Goal: Task Accomplishment & Management: Manage account settings

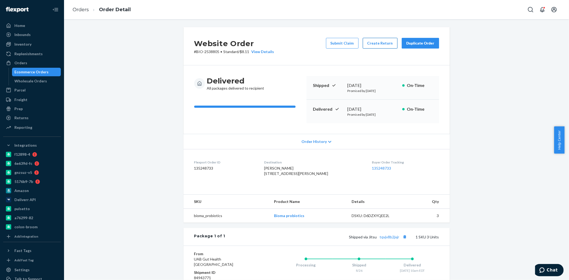
click at [375, 44] on button "Create Return" at bounding box center [380, 43] width 35 height 11
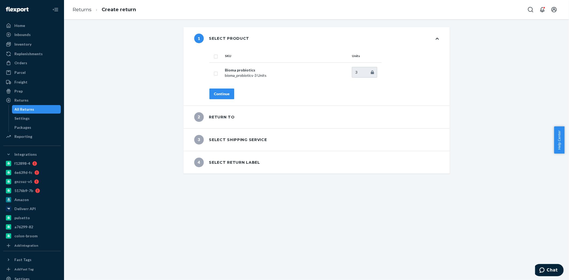
click at [214, 57] on input "checkbox" at bounding box center [216, 56] width 4 height 6
checkbox input "true"
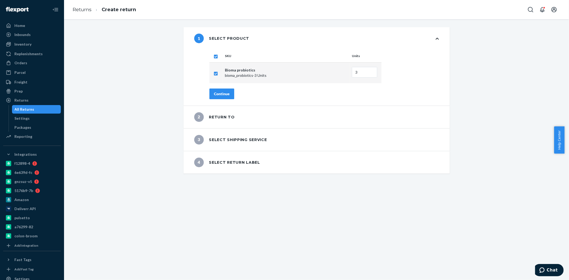
click at [222, 94] on div "Continue" at bounding box center [222, 93] width 16 height 5
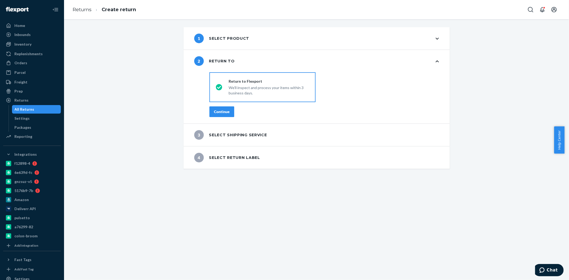
click at [223, 112] on div "Continue" at bounding box center [222, 111] width 16 height 5
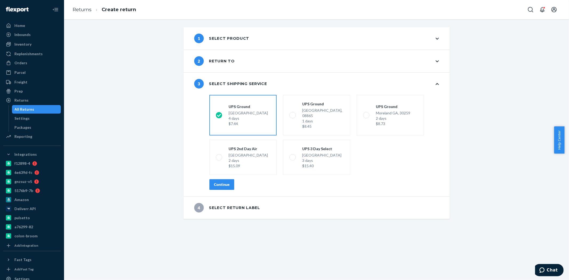
click at [220, 182] on div "Continue" at bounding box center [222, 184] width 16 height 5
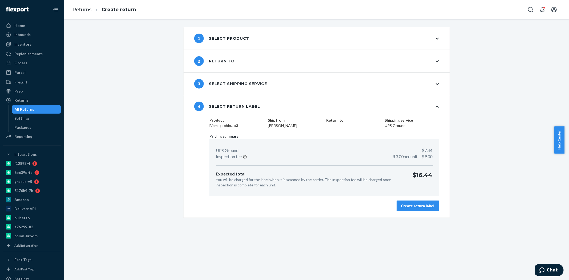
click at [418, 208] on div "Create return label" at bounding box center [417, 205] width 33 height 5
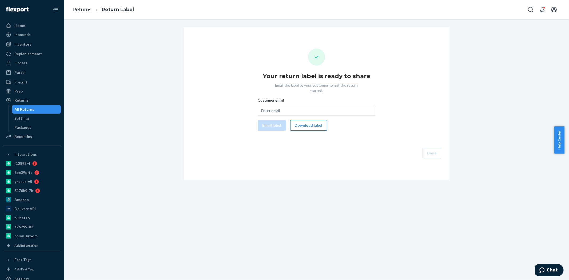
click at [309, 122] on button "Download label" at bounding box center [308, 125] width 37 height 11
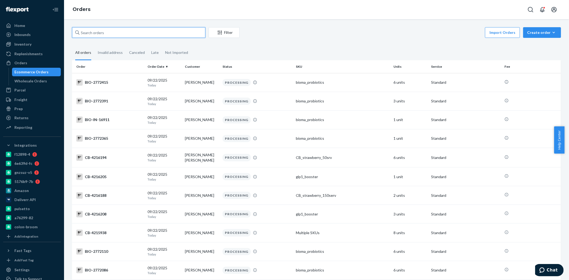
click at [105, 27] on input "text" at bounding box center [138, 32] width 133 height 11
paste input "2747692"
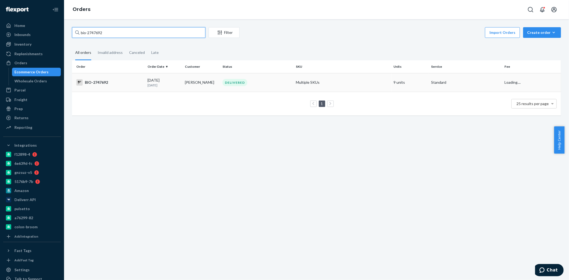
type input "bio-2747692"
click at [120, 80] on div "BIO-2747692" at bounding box center [109, 82] width 67 height 6
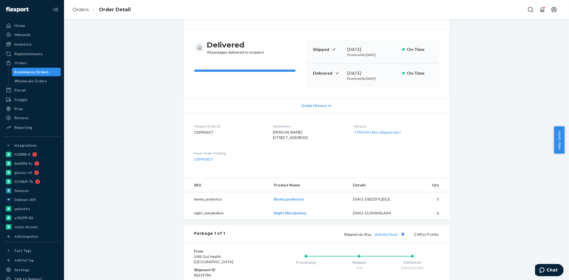
scroll to position [30, 0]
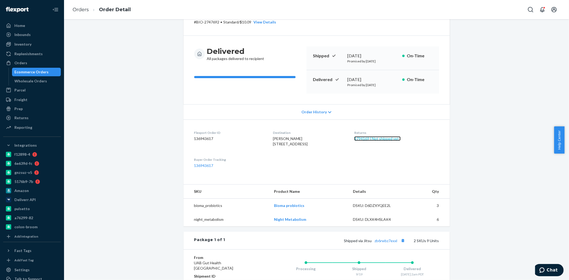
click at [369, 137] on link "1794169 ( Not shipped yet )" at bounding box center [377, 138] width 46 height 5
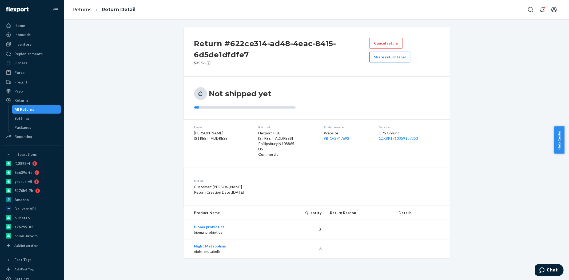
click at [388, 58] on button "Share return label" at bounding box center [390, 57] width 41 height 11
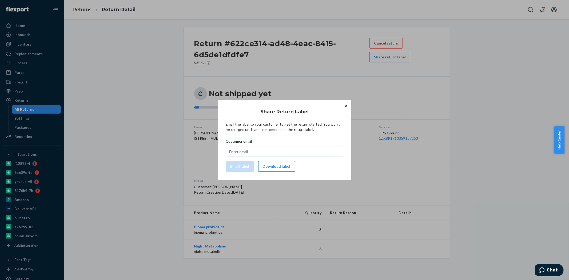
click at [277, 171] on button "Download label" at bounding box center [276, 166] width 37 height 11
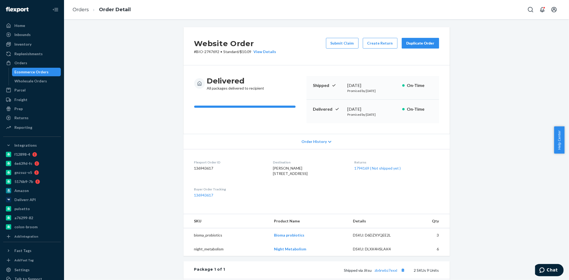
click at [35, 73] on div "Ecommerce Orders" at bounding box center [32, 71] width 34 height 5
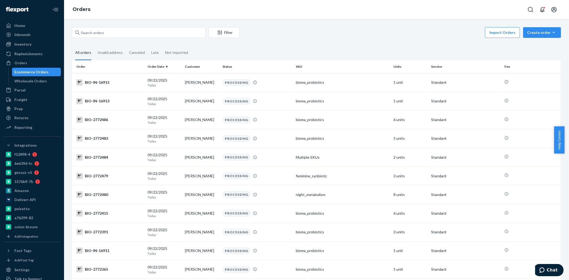
drag, startPoint x: 37, startPoint y: 71, endPoint x: 61, endPoint y: 56, distance: 28.4
click at [37, 71] on div "Ecommerce Orders" at bounding box center [32, 71] width 34 height 5
click at [106, 33] on input "text" at bounding box center [138, 32] width 133 height 11
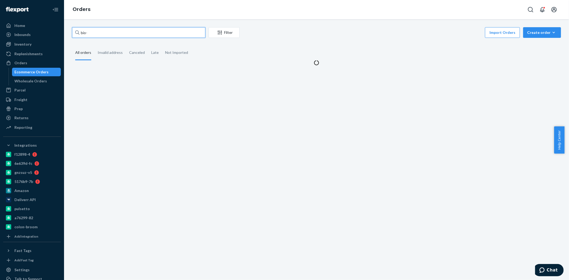
paste input "2746659"
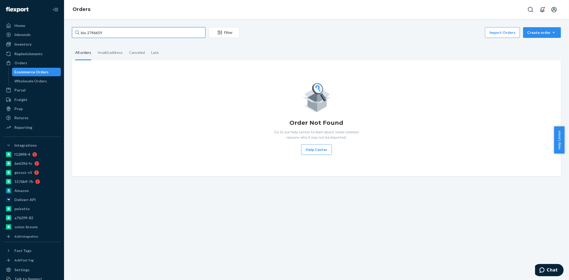
click at [91, 30] on input "bio-2746659" at bounding box center [138, 32] width 133 height 11
paste input "72"
type input "bio-2746672"
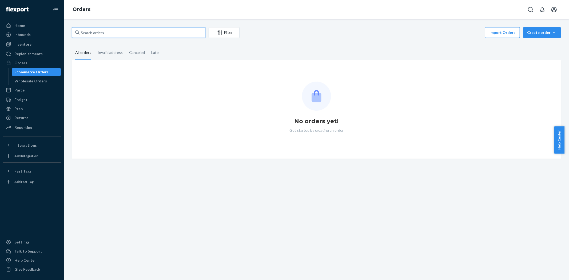
click at [118, 37] on input "text" at bounding box center [138, 32] width 133 height 11
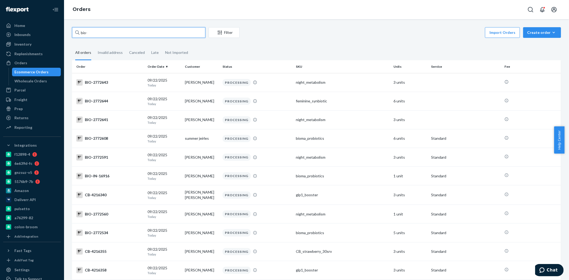
paste input "2746672"
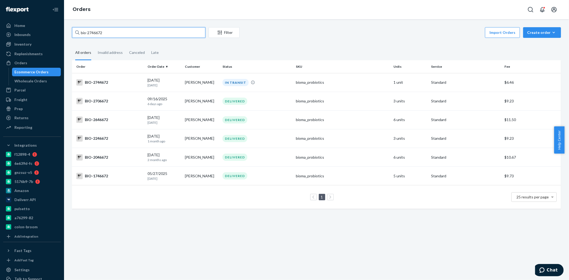
click at [95, 30] on input "bio-2746672" at bounding box center [138, 32] width 133 height 11
paste input "59"
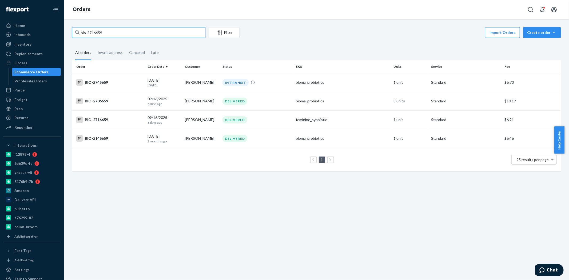
click at [96, 33] on input "bio-2746659" at bounding box center [138, 32] width 133 height 11
paste input "70"
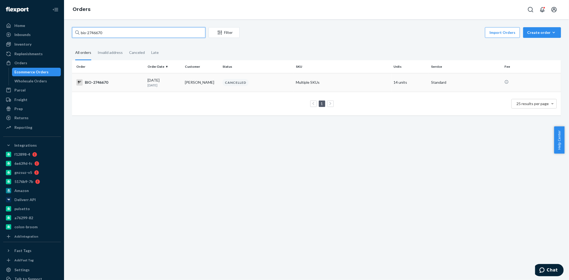
type input "bio-2746670"
click at [133, 80] on div "BIO-2746670" at bounding box center [109, 82] width 67 height 6
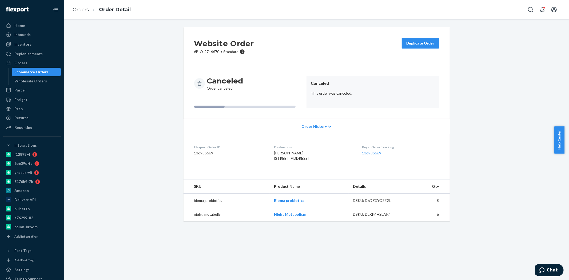
click at [420, 47] on button "Duplicate Order" at bounding box center [420, 43] width 37 height 11
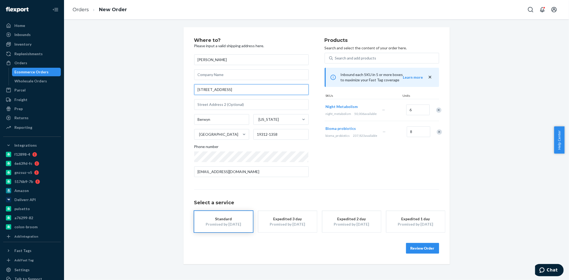
drag, startPoint x: 249, startPoint y: 91, endPoint x: 185, endPoint y: 94, distance: 63.6
click at [185, 94] on div "Where to? Please input a valid shipping address here. Denise Whalen 1000 Conest…" at bounding box center [317, 145] width 266 height 237
paste input ". Apt"
type input "1000 Conestoga Rd. Apt C351"
click at [133, 143] on div "Where to? Please input a valid shipping address here. Denise Whalen 1000 Conest…" at bounding box center [316, 145] width 497 height 237
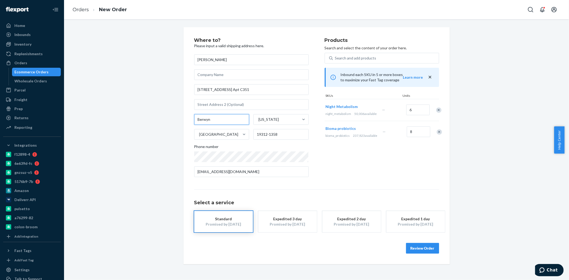
drag, startPoint x: 211, startPoint y: 120, endPoint x: 180, endPoint y: 121, distance: 30.7
click at [180, 121] on div "Where to? Please input a valid shipping address here. Denise Whalen 1000 Conest…" at bounding box center [317, 145] width 274 height 237
paste input "ryn Mawr"
type input "Bryn Mawr"
click at [148, 127] on div "Where to? Please input a valid shipping address here. Denise Whalen 1000 Conest…" at bounding box center [316, 145] width 497 height 237
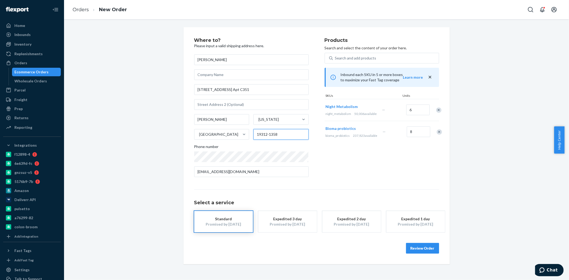
click at [262, 137] on input "19312-1358" at bounding box center [281, 134] width 55 height 11
click at [273, 136] on input "19312-1358" at bounding box center [281, 134] width 55 height 11
drag, startPoint x: 279, startPoint y: 135, endPoint x: 250, endPoint y: 136, distance: 29.1
click at [250, 136] on div "Bryn Mawr Pennsylvania United States 19312-1358" at bounding box center [251, 127] width 114 height 26
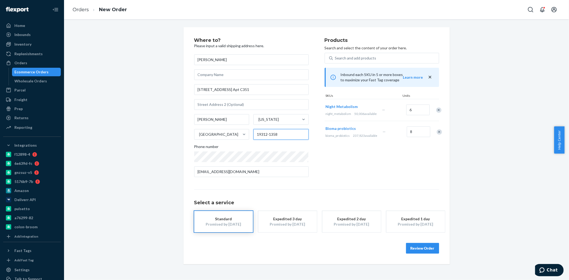
paste input "010"
type input "19010"
click at [415, 251] on button "Review Order" at bounding box center [422, 248] width 33 height 11
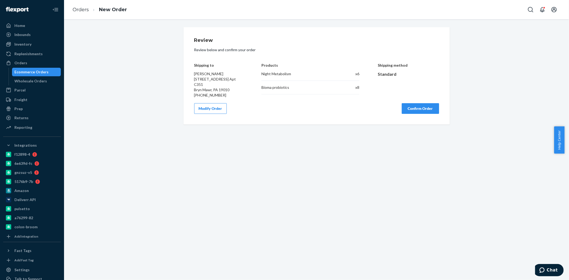
click at [415, 108] on button "Confirm Order" at bounding box center [420, 108] width 37 height 11
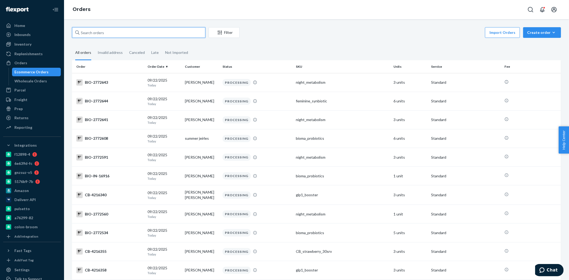
click at [129, 33] on input "text" at bounding box center [138, 32] width 133 height 11
paste input "2746672"
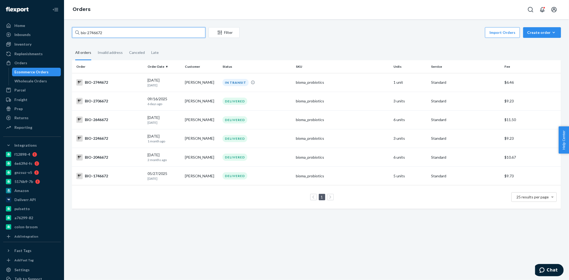
click at [92, 31] on input "bio-2746672" at bounding box center [138, 32] width 133 height 11
paste input "59"
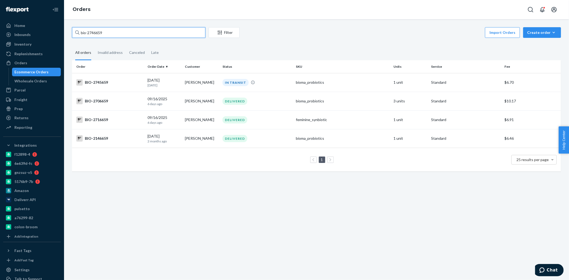
click at [98, 32] on input "bio-2746659" at bounding box center [138, 32] width 133 height 11
paste input "677902"
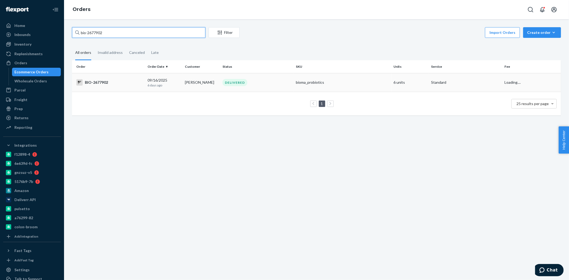
type input "bio-2677902"
click at [115, 85] on div "BIO-2677902" at bounding box center [109, 82] width 67 height 6
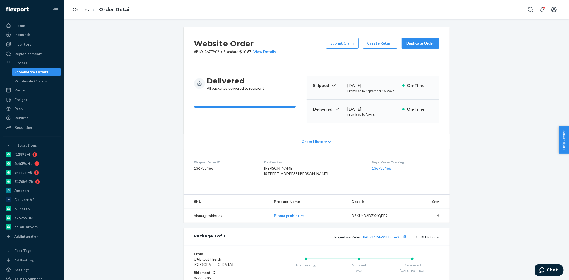
click at [26, 72] on div "Ecommerce Orders" at bounding box center [32, 71] width 34 height 5
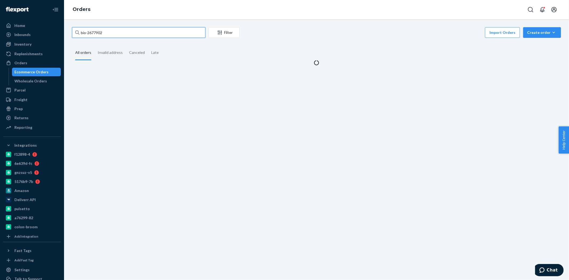
click at [97, 31] on input "bio-2677902" at bounding box center [138, 32] width 133 height 11
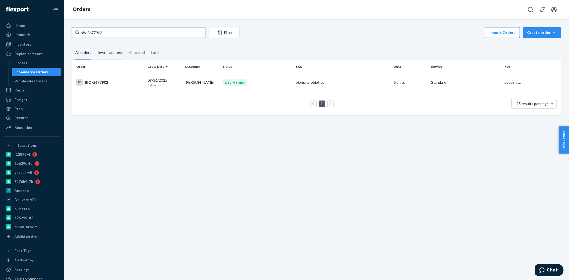
paste input "122140"
type input "bio-2122140"
click at [136, 84] on div "BIO-2122140" at bounding box center [109, 82] width 67 height 6
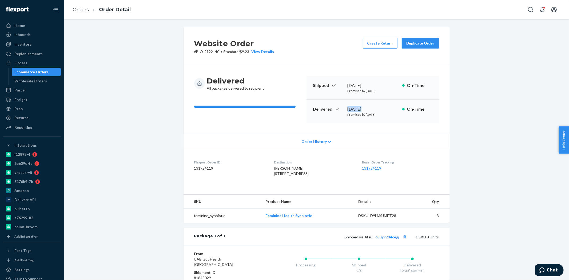
drag, startPoint x: 339, startPoint y: 107, endPoint x: 356, endPoint y: 108, distance: 16.0
click at [356, 108] on div "Delivered July 9, 2025 Promised by July 17, 2025 On-Time" at bounding box center [373, 111] width 133 height 23
copy div "July 9"
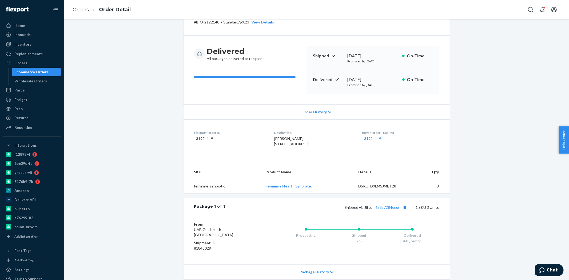
click at [347, 147] on div "Krisztina Petersen 18140 N 89th Ln Peoria, AZ 85382-8100 US" at bounding box center [314, 141] width 80 height 11
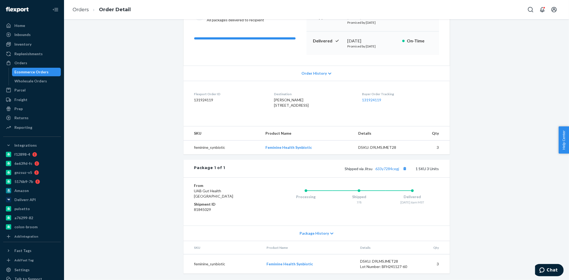
scroll to position [79, 0]
click at [386, 167] on link "633y7284cegj" at bounding box center [388, 169] width 24 height 5
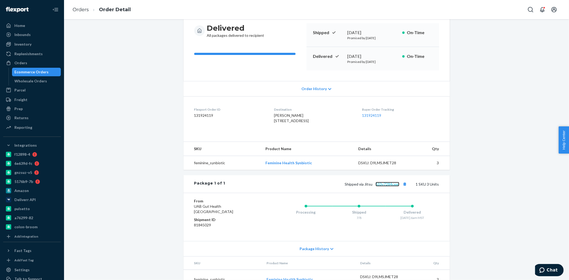
scroll to position [0, 0]
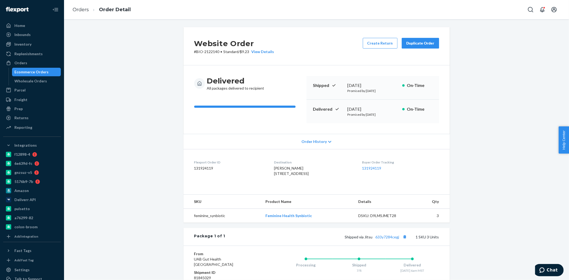
click at [33, 69] on div "Ecommerce Orders" at bounding box center [32, 71] width 34 height 5
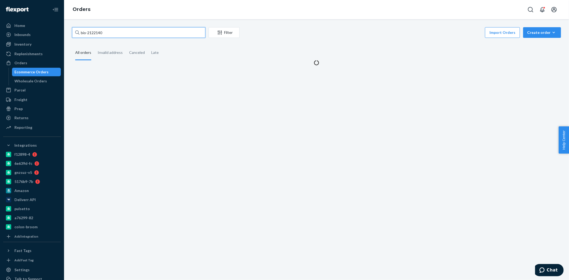
click at [97, 30] on input "bio-2122140" at bounding box center [138, 32] width 133 height 11
paste input "733777"
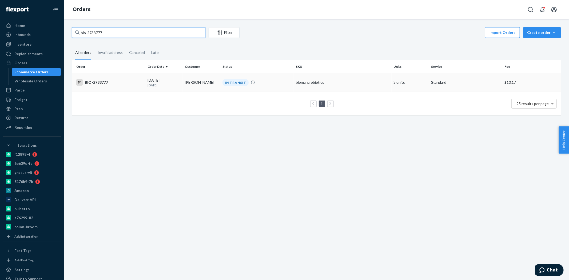
type input "bio-2733777"
click at [148, 86] on p "4 days ago" at bounding box center [164, 85] width 33 height 5
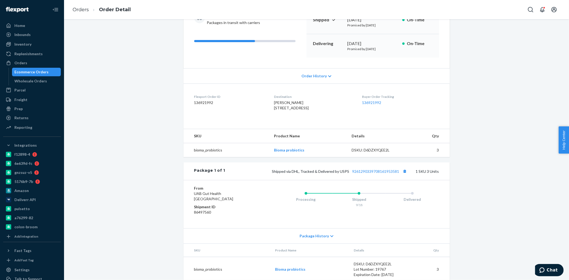
scroll to position [84, 0]
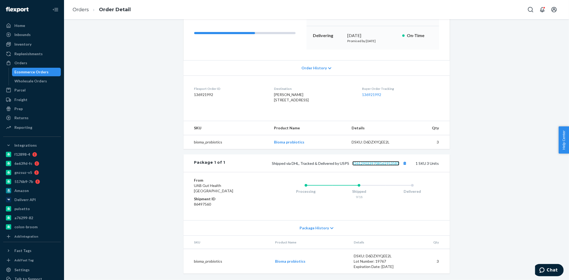
click at [371, 164] on link "9261290339708161953581" at bounding box center [376, 163] width 47 height 5
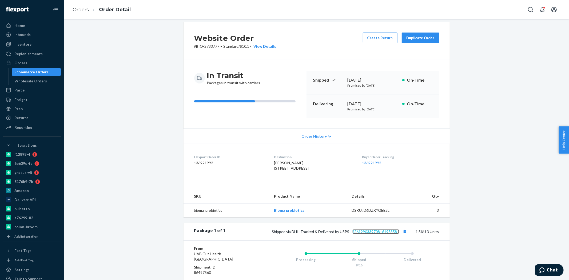
scroll to position [0, 0]
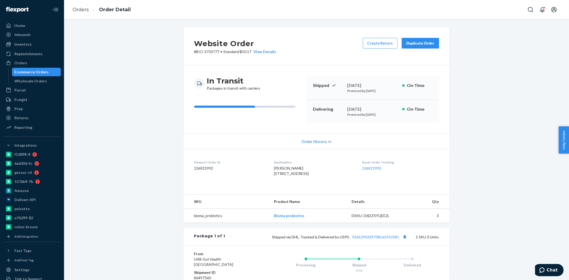
drag, startPoint x: 48, startPoint y: 72, endPoint x: 63, endPoint y: 54, distance: 23.3
click at [48, 72] on div "Ecommerce Orders" at bounding box center [37, 71] width 48 height 7
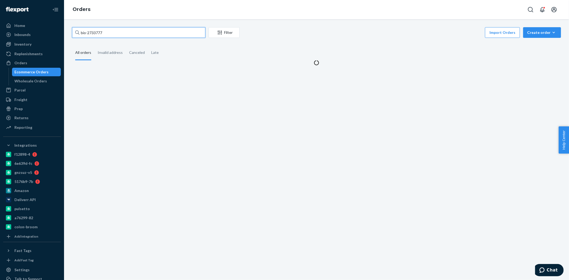
click at [92, 33] on input "bio-2733777" at bounding box center [138, 32] width 133 height 11
paste input "597868"
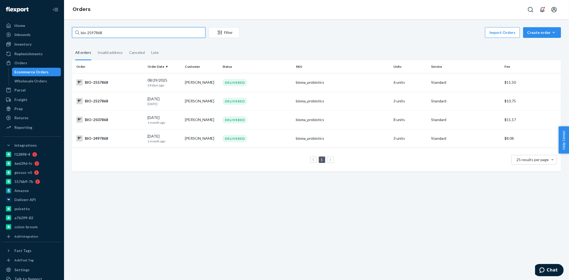
click at [126, 33] on input "bio-2597868" at bounding box center [138, 32] width 133 height 11
click at [100, 30] on input "bio-2597868" at bounding box center [138, 32] width 133 height 11
paste input "43"
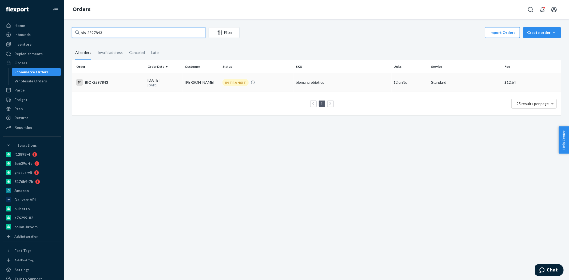
type input "bio-2597843"
click at [120, 81] on div "BIO-2597843" at bounding box center [109, 82] width 67 height 6
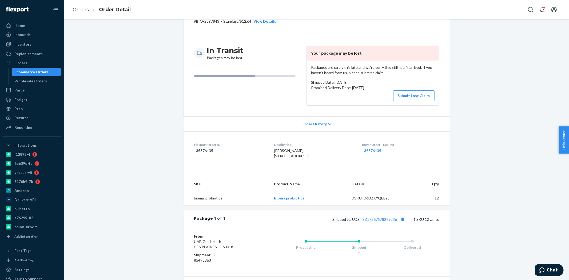
scroll to position [30, 0]
click at [364, 223] on link "EZ17567578299236" at bounding box center [380, 220] width 34 height 5
click at [41, 73] on div "Ecommerce Orders" at bounding box center [32, 71] width 34 height 5
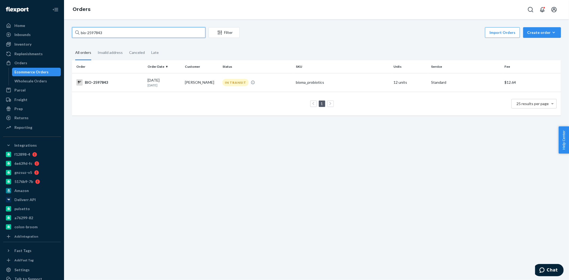
click at [94, 32] on input "bio-2597843" at bounding box center [138, 32] width 133 height 11
paste input "700204"
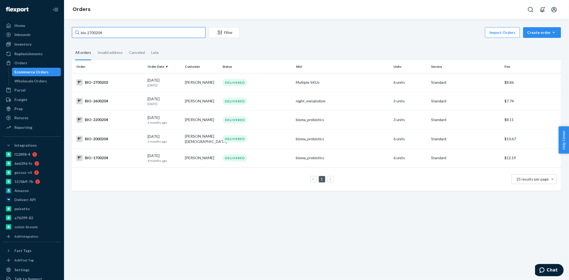
click at [92, 34] on input "bio-2700204" at bounding box center [138, 32] width 133 height 11
paste input "19"
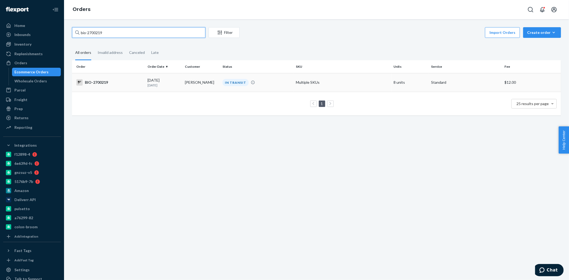
type input "bio-2700219"
click at [118, 81] on div "BIO-2700219" at bounding box center [109, 82] width 67 height 6
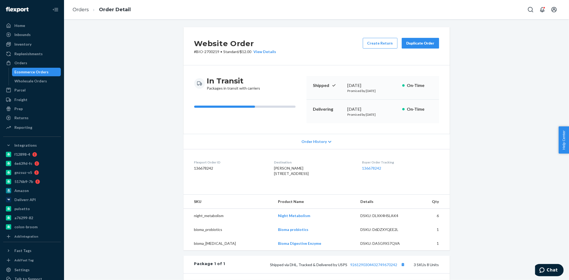
click at [30, 70] on div "Ecommerce Orders" at bounding box center [32, 71] width 34 height 5
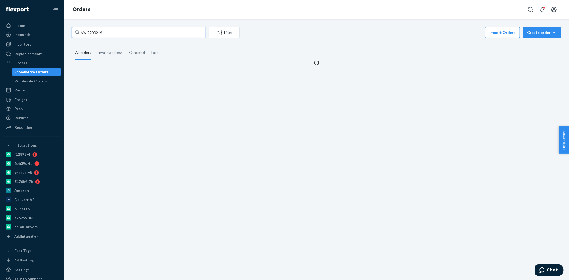
click at [94, 34] on input "bio-2700219" at bounding box center [138, 32] width 133 height 11
paste input "565032"
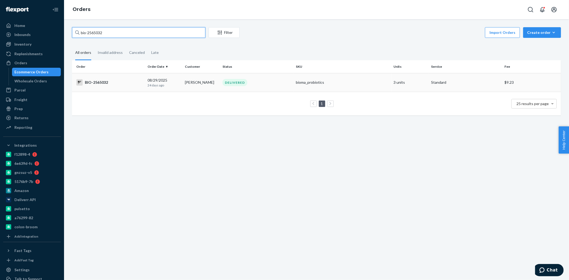
type input "bio-2565032"
click at [128, 84] on div "BIO-2565032" at bounding box center [109, 82] width 67 height 6
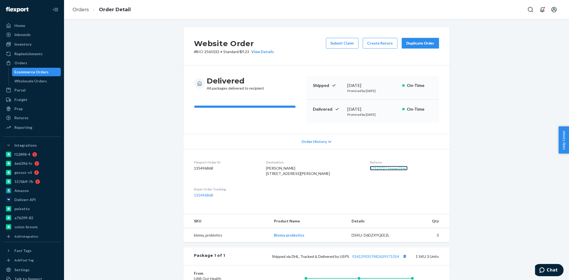
click at [370, 170] on link "1712372 ( Inspecting )" at bounding box center [389, 168] width 38 height 5
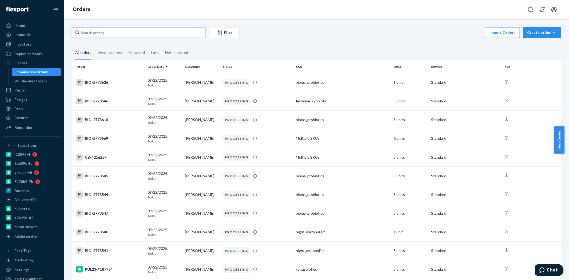
click at [91, 34] on input "text" at bounding box center [138, 32] width 133 height 11
paste input "2766426"
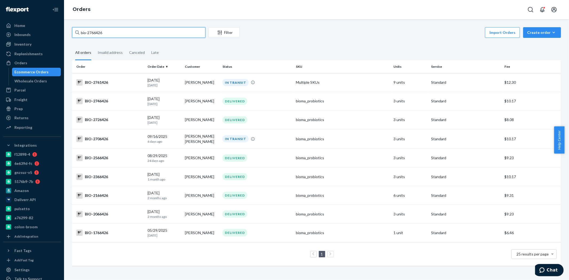
type input "bio-2766426"
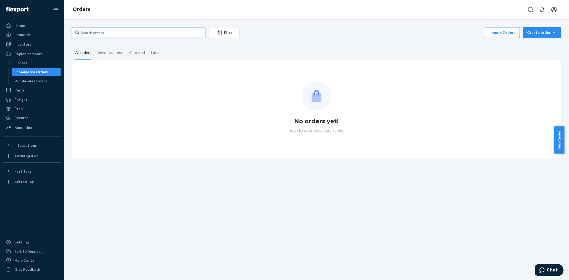
click at [134, 31] on input "text" at bounding box center [138, 32] width 133 height 11
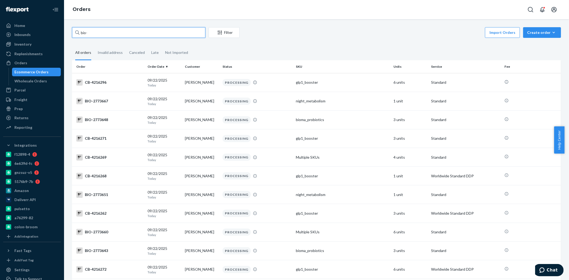
paste input "2735794"
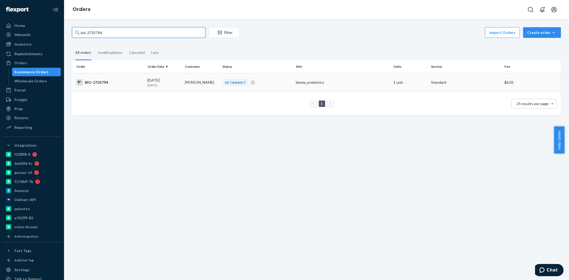
type input "bio-2735794"
click at [108, 87] on td "BIO-2735794" at bounding box center [108, 82] width 73 height 19
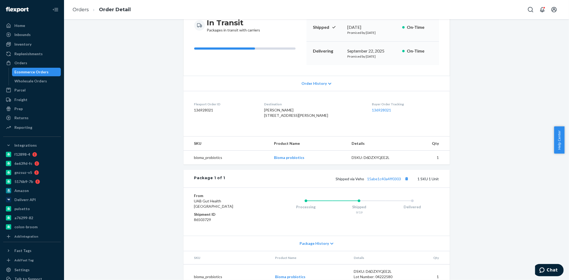
scroll to position [59, 0]
click at [377, 180] on link "15abe1c40a4ff0303" at bounding box center [385, 178] width 34 height 5
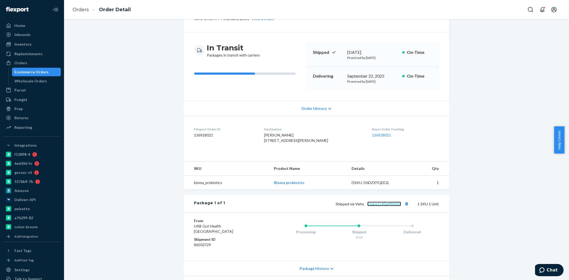
scroll to position [0, 0]
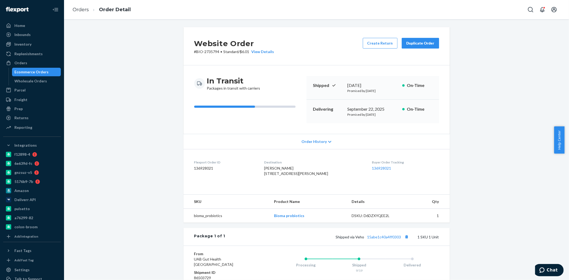
click at [29, 71] on div "Ecommerce Orders" at bounding box center [32, 71] width 34 height 5
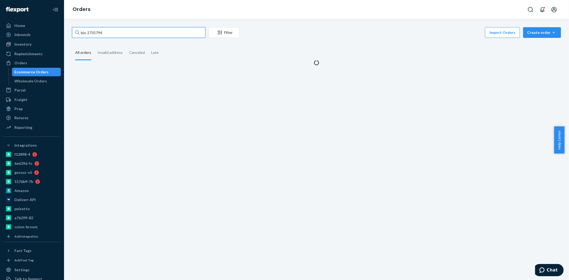
click at [100, 35] on input "bio-2735794" at bounding box center [138, 32] width 133 height 11
paste input "392891"
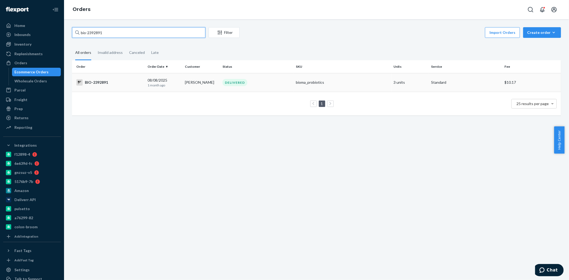
type input "bio-2392891"
click at [188, 81] on td "Hilary Peterson" at bounding box center [202, 82] width 38 height 19
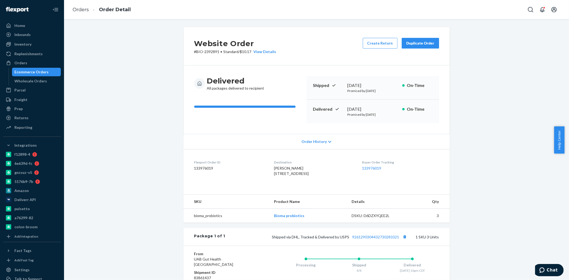
drag, startPoint x: 343, startPoint y: 110, endPoint x: 388, endPoint y: 108, distance: 44.9
click at [388, 108] on div "Delivered August 12, 2025 Promised by August 19, 2025 On-Time" at bounding box center [373, 111] width 133 height 23
copy div "August 12, 2025"
click at [380, 240] on div "Shipped via DHL, Tracked & Delivered by USPS 9261290304432730283321 1 SKU 3 Uni…" at bounding box center [332, 237] width 214 height 7
click at [381, 239] on link "9261290304432730283321" at bounding box center [376, 237] width 47 height 5
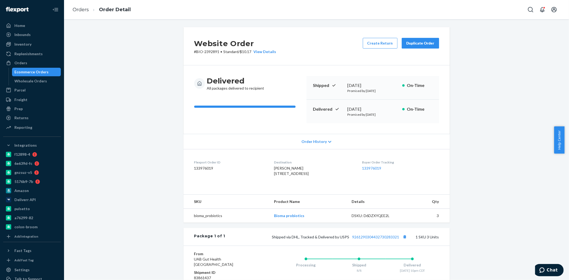
click at [38, 71] on div "Ecommerce Orders" at bounding box center [32, 71] width 34 height 5
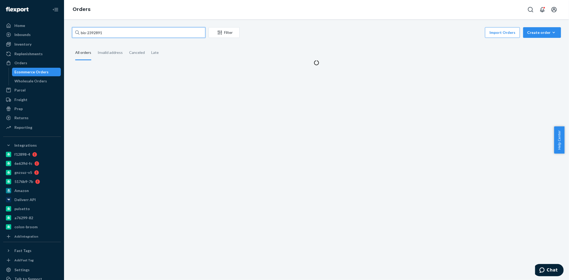
click at [92, 33] on input "bio-2392891" at bounding box center [138, 32] width 133 height 11
paste input "41039"
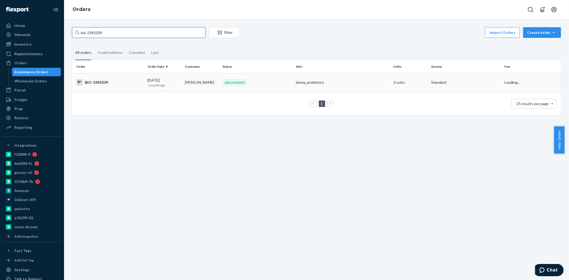
type input "bio-2341039"
click at [121, 78] on td "BIO-2341039" at bounding box center [108, 82] width 73 height 19
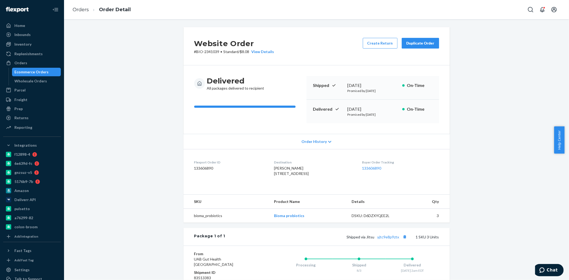
drag, startPoint x: 30, startPoint y: 74, endPoint x: 42, endPoint y: 68, distance: 12.8
click at [30, 74] on div "Ecommerce Orders" at bounding box center [32, 71] width 34 height 5
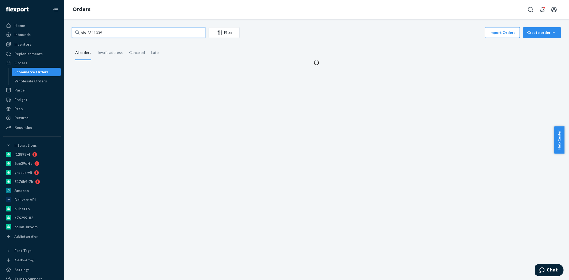
click at [97, 34] on input "bio-2341039" at bounding box center [138, 32] width 133 height 11
paste input "753041"
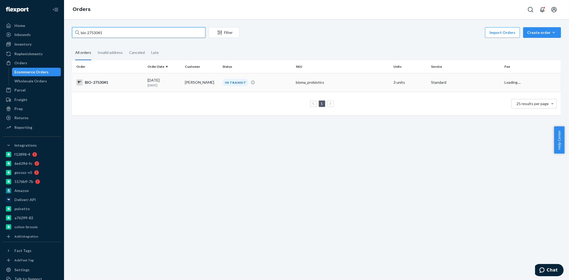
type input "bio-2753041"
click at [124, 86] on td "BIO-2753041" at bounding box center [108, 82] width 73 height 19
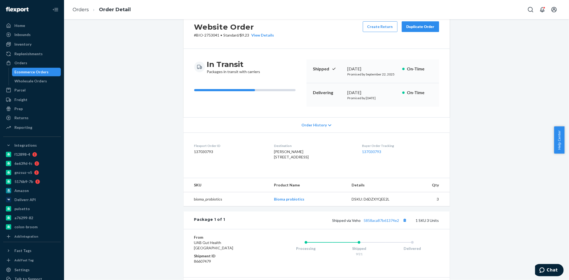
scroll to position [59, 0]
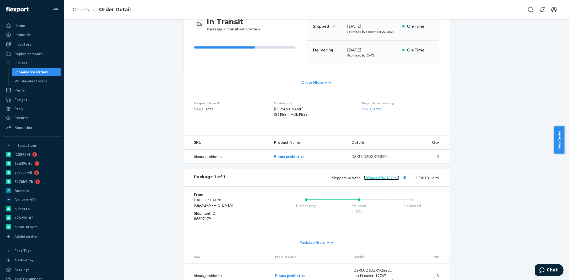
click at [382, 180] on link "5858aca87b61374e2" at bounding box center [381, 178] width 35 height 5
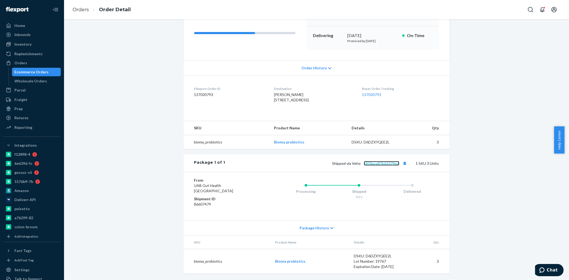
scroll to position [84, 0]
click at [31, 71] on div "Ecommerce Orders" at bounding box center [32, 71] width 34 height 5
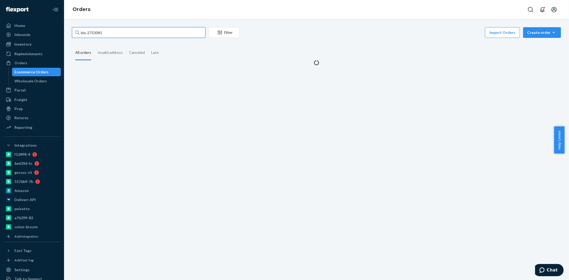
click at [93, 35] on input "bio-2753041" at bounding box center [138, 32] width 133 height 11
paste input "9565"
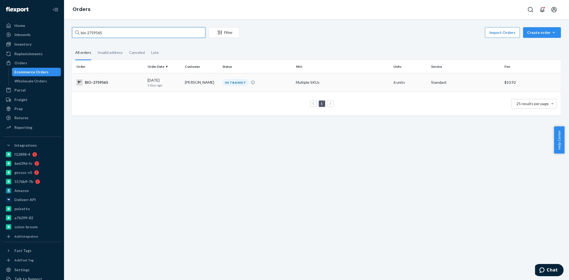
type input "bio-2759565"
click at [130, 83] on div "BIO-2759565" at bounding box center [109, 82] width 67 height 6
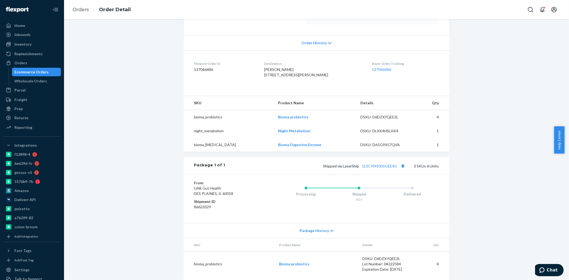
scroll to position [67, 0]
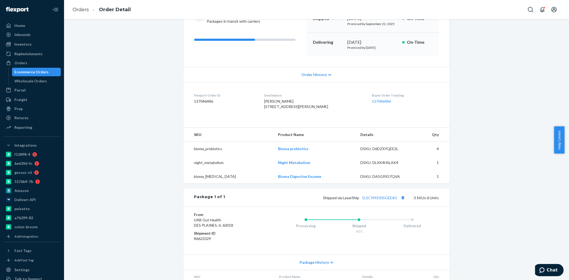
click at [310, 76] on span "Order History" at bounding box center [314, 74] width 25 height 5
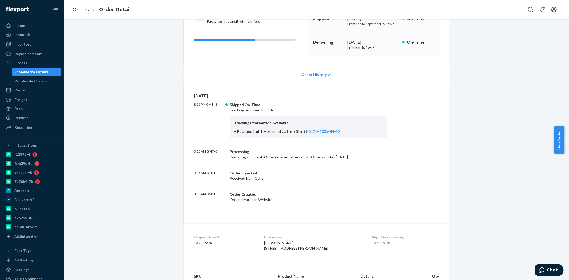
click at [45, 73] on div "Ecommerce Orders" at bounding box center [32, 71] width 34 height 5
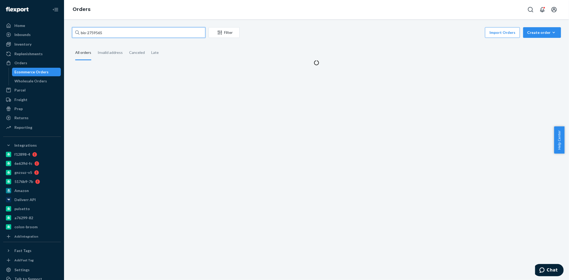
click at [101, 32] on input "bio-2759565" at bounding box center [138, 32] width 133 height 11
click at [101, 31] on input "bio-2759565" at bounding box center [138, 32] width 133 height 11
paste input "637307"
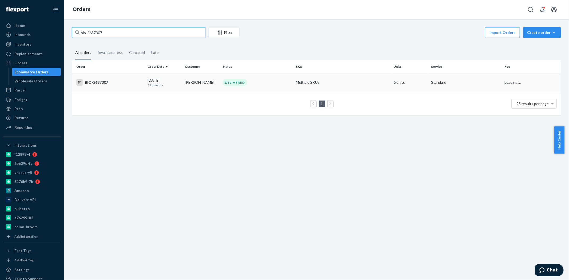
type input "bio-2637307"
click at [136, 76] on td "BIO-2637307" at bounding box center [108, 82] width 73 height 19
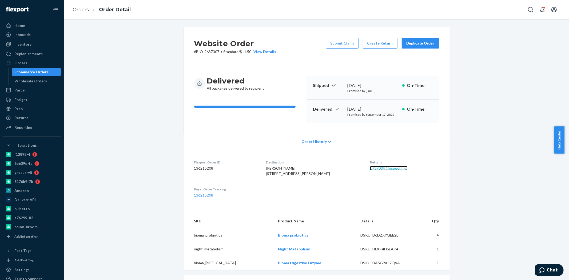
click at [371, 166] on link "1737004 ( Inspecting )" at bounding box center [389, 168] width 38 height 5
